Goal: Transaction & Acquisition: Download file/media

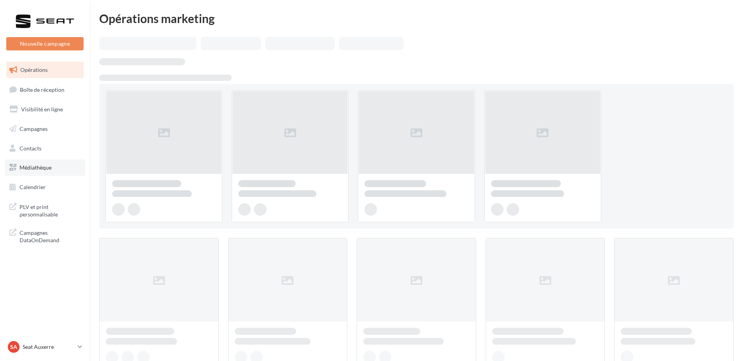
click at [51, 172] on link "Médiathèque" at bounding box center [45, 167] width 80 height 16
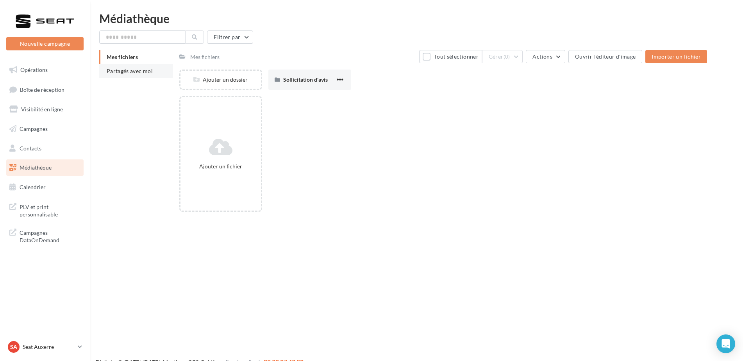
click at [133, 73] on span "Partagés avec moi" at bounding box center [130, 71] width 46 height 7
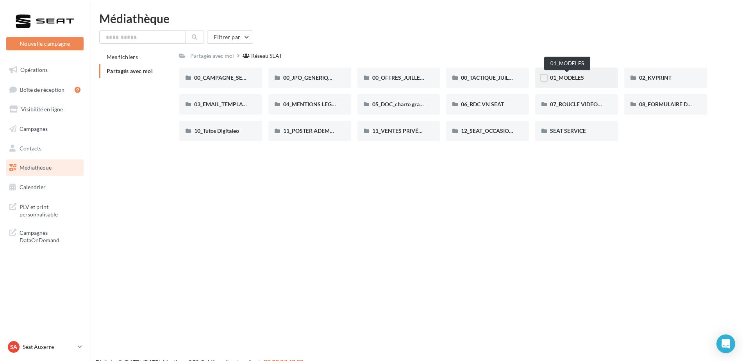
click at [575, 79] on span "01_MODELES" at bounding box center [567, 77] width 34 height 7
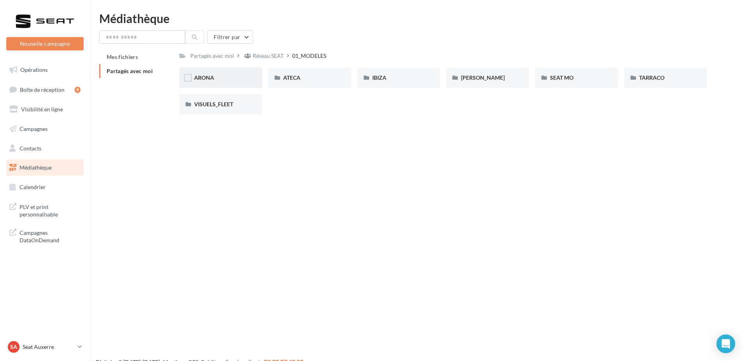
click at [223, 77] on div "ARONA" at bounding box center [220, 78] width 53 height 8
click at [234, 81] on div "01-IMAGES" at bounding box center [220, 78] width 53 height 8
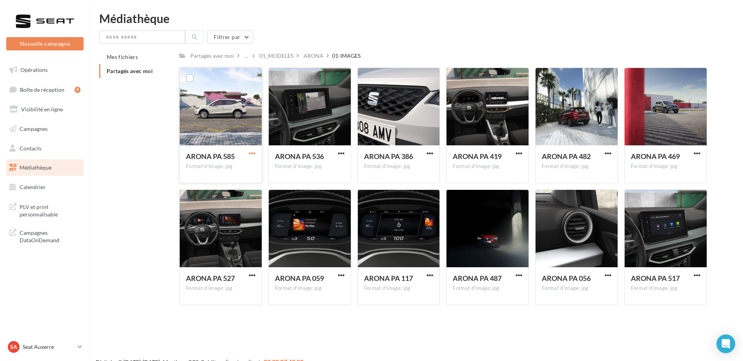
click at [252, 154] on span "button" at bounding box center [252, 153] width 7 height 7
click at [241, 172] on button "Télécharger" at bounding box center [218, 169] width 78 height 20
